Goal: Find specific page/section: Find specific page/section

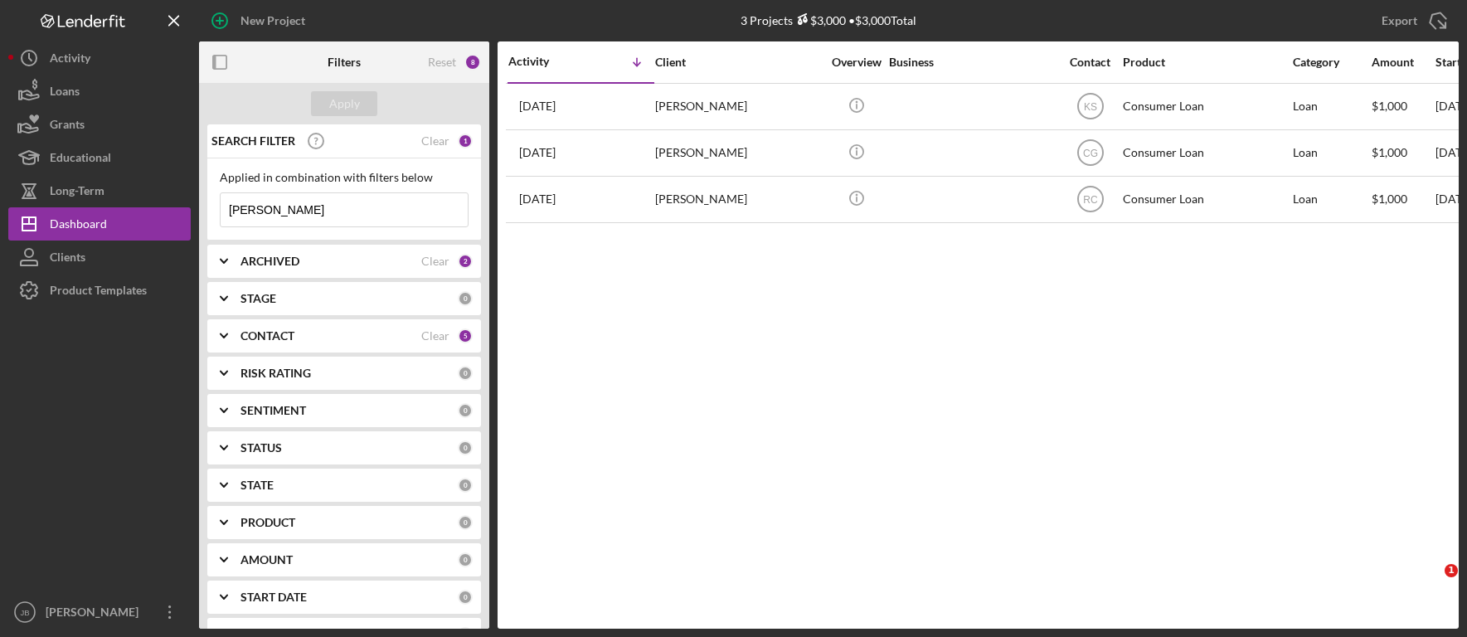
click at [269, 219] on input "[PERSON_NAME]" at bounding box center [344, 209] width 247 height 33
drag, startPoint x: 291, startPoint y: 216, endPoint x: 157, endPoint y: 216, distance: 134.3
click at [164, 216] on div "New Project 3 Projects $3,000 • $3,000 Total [PERSON_NAME] Export Icon/Export F…" at bounding box center [733, 314] width 1450 height 628
type input "Navda"
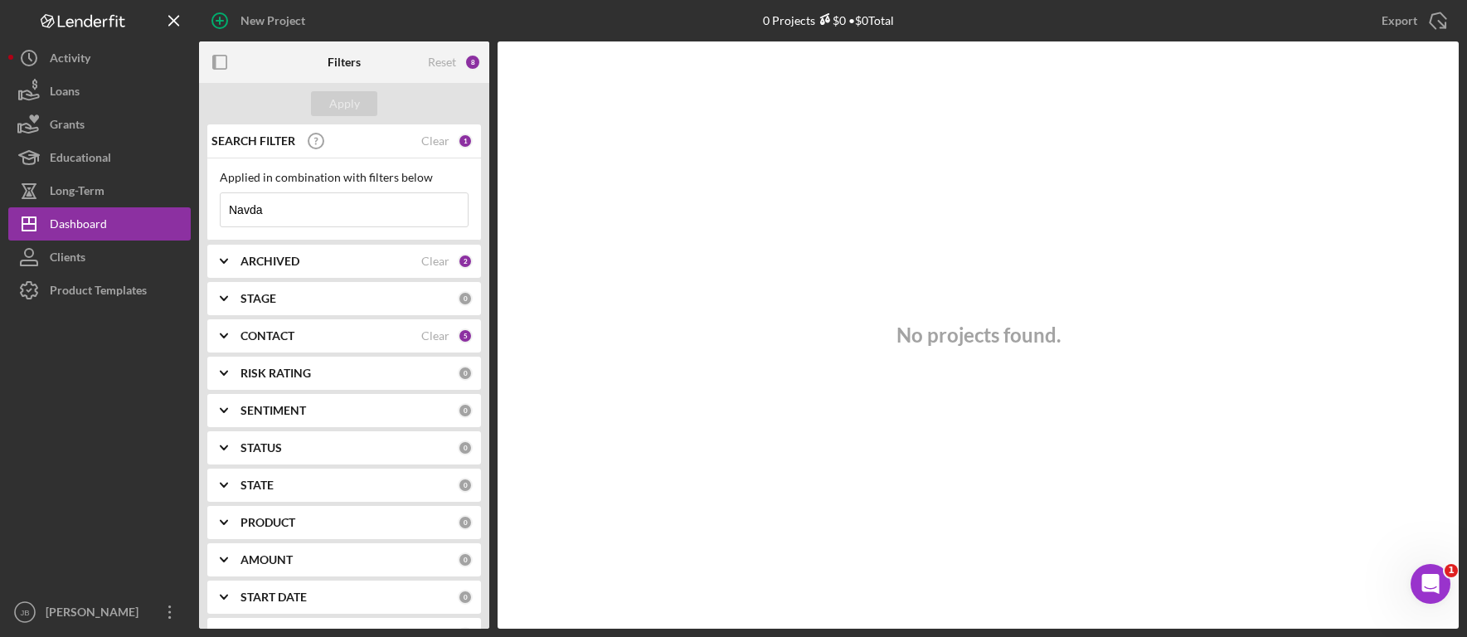
click at [313, 210] on input "Navda" at bounding box center [344, 209] width 247 height 33
drag, startPoint x: 300, startPoint y: 208, endPoint x: 193, endPoint y: 207, distance: 106.9
click at [195, 207] on div "New Project 0 Projects $0 • $0 Total [PERSON_NAME] Export Icon/Export Filters R…" at bounding box center [733, 314] width 1450 height 628
type input "Whitewing"
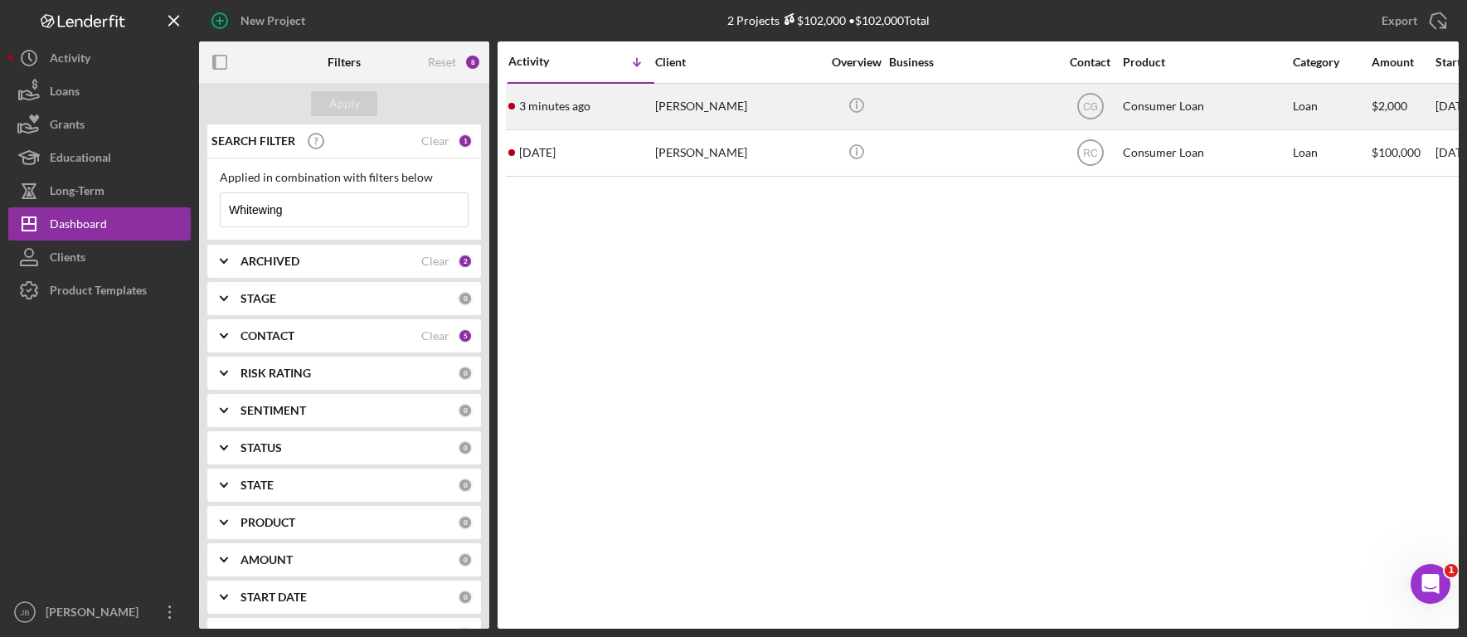
click at [712, 112] on div "[PERSON_NAME]" at bounding box center [738, 107] width 166 height 44
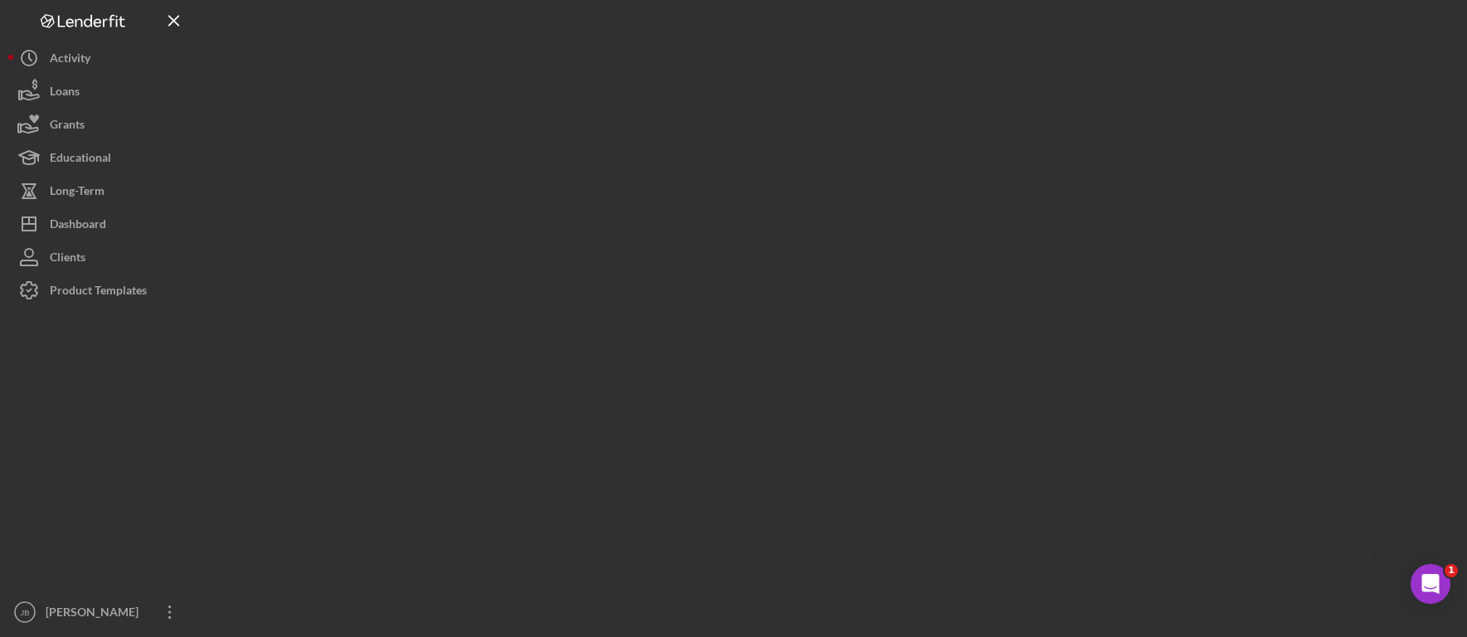
click at [712, 112] on div at bounding box center [828, 314] width 1259 height 628
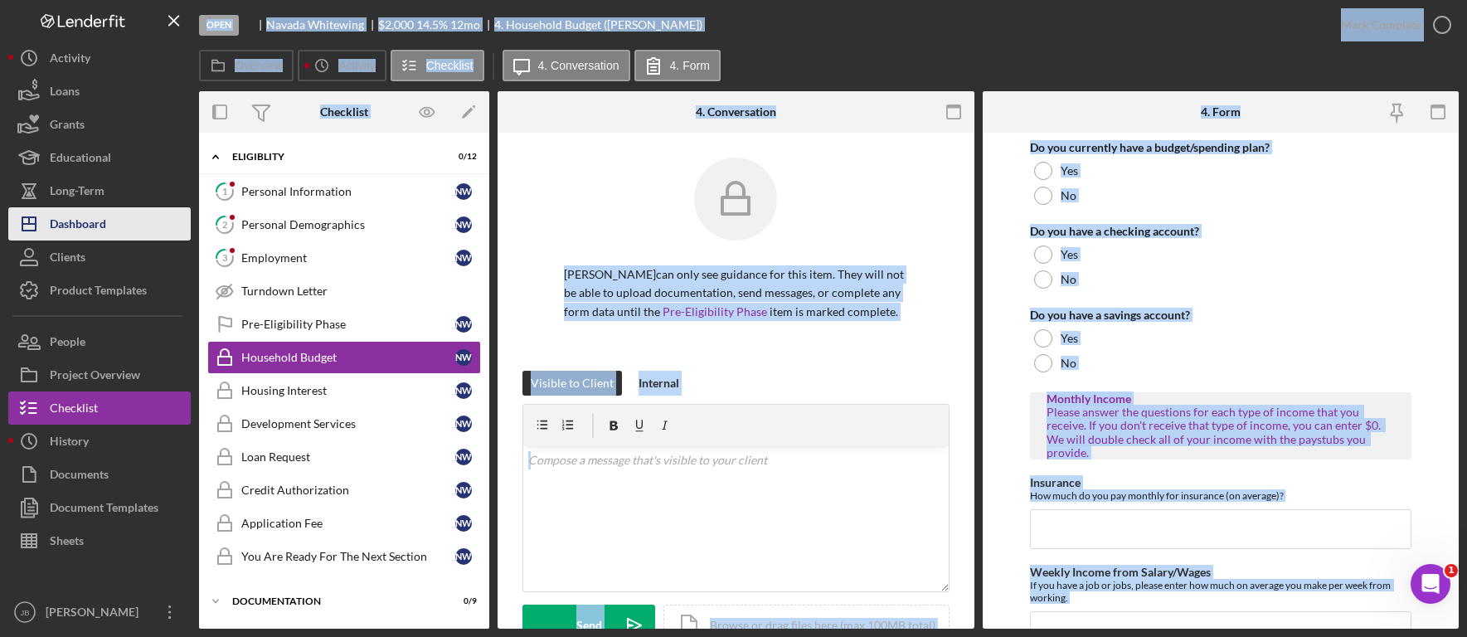
click at [136, 225] on button "Icon/Dashboard Dashboard" at bounding box center [99, 223] width 182 height 33
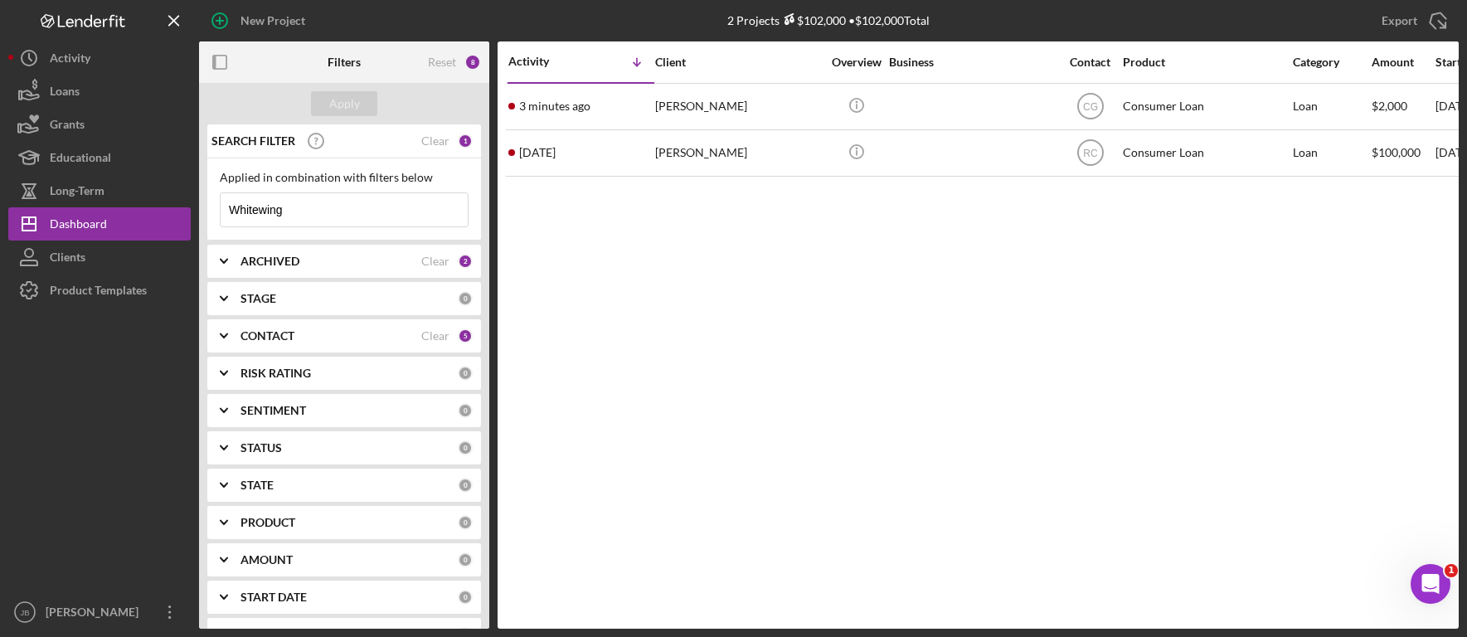
click at [492, 16] on div "New Project" at bounding box center [408, 20] width 419 height 41
